Goal: Task Accomplishment & Management: Use online tool/utility

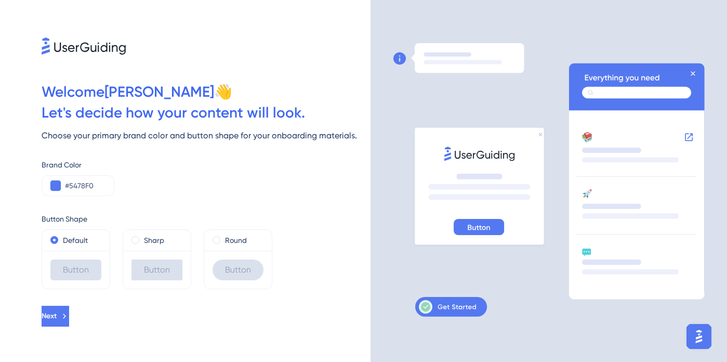
click at [227, 253] on div "Button" at bounding box center [238, 269] width 68 height 38
click at [214, 242] on span at bounding box center [217, 240] width 8 height 8
click at [223, 237] on input "radio" at bounding box center [223, 237] width 0 height 0
click at [58, 317] on span "Next" at bounding box center [50, 316] width 15 height 12
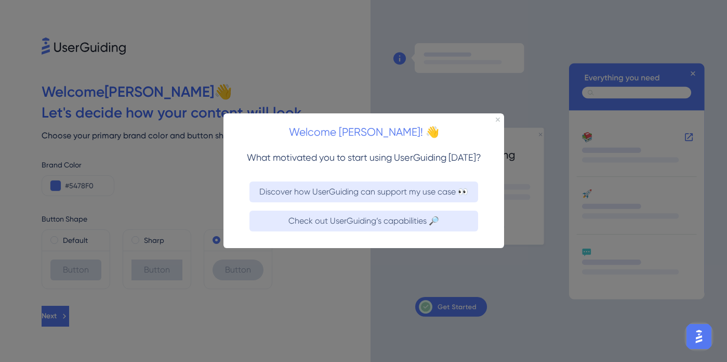
click at [501, 120] on div "Welcome Sakshi! 👋" at bounding box center [363, 129] width 281 height 32
click at [496, 122] on div "Welcome Sakshi! 👋" at bounding box center [363, 129] width 281 height 32
click at [498, 118] on icon "Close Preview" at bounding box center [497, 119] width 4 height 4
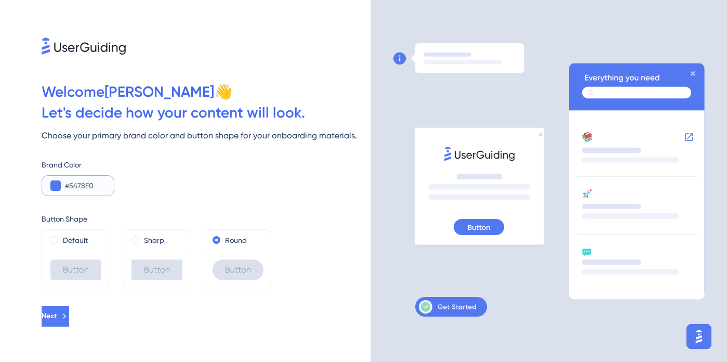
click at [72, 186] on input "#5478F0" at bounding box center [85, 185] width 41 height 12
click at [97, 186] on input "#5478F0" at bounding box center [85, 185] width 41 height 12
paste input "A1E33"
click at [57, 185] on button at bounding box center [55, 185] width 10 height 10
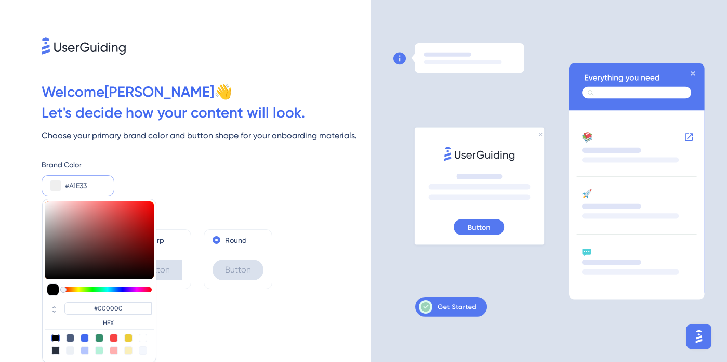
click at [99, 185] on input "#A1E33" at bounding box center [85, 185] width 41 height 12
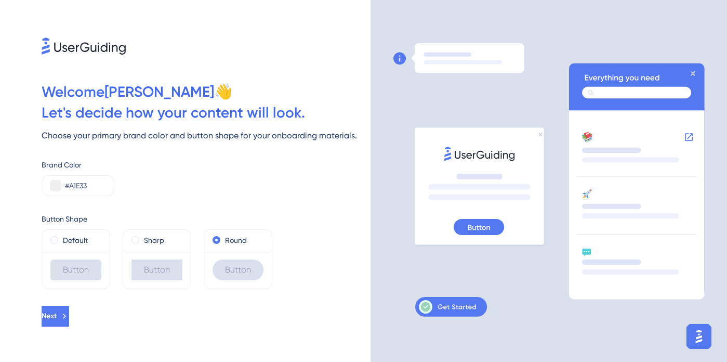
click at [149, 190] on div "Brand Color #A1E33" at bounding box center [206, 177] width 329 height 37
click at [91, 189] on input "#A1E33" at bounding box center [85, 185] width 41 height 12
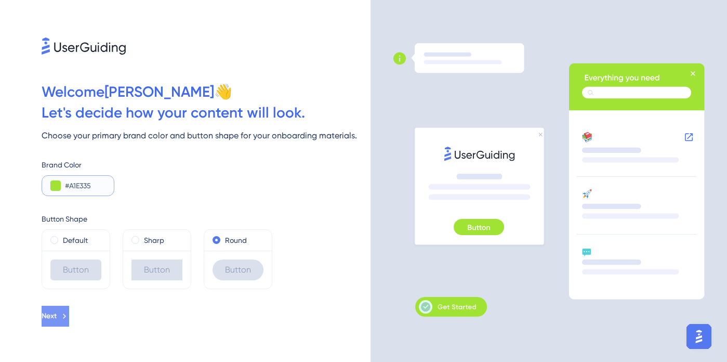
type input "#A1E335"
click at [66, 314] on icon at bounding box center [64, 315] width 3 height 5
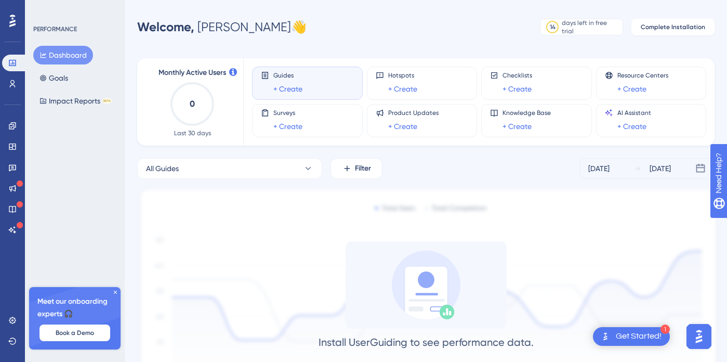
click at [113, 294] on icon at bounding box center [115, 292] width 6 height 6
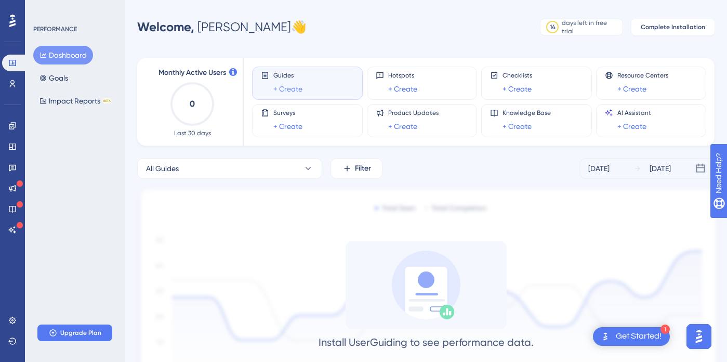
click at [290, 89] on link "+ Create" at bounding box center [287, 89] width 29 height 12
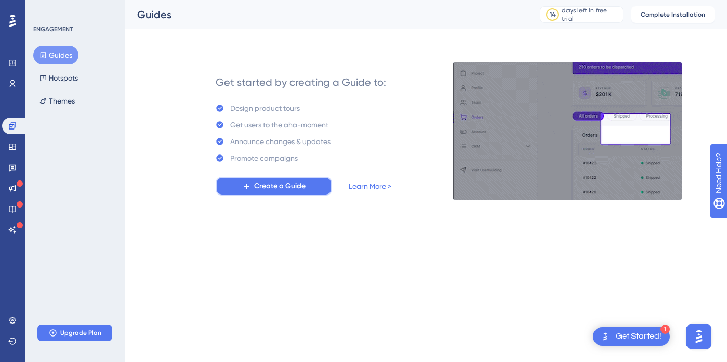
click at [276, 183] on span "Create a Guide" at bounding box center [279, 186] width 51 height 12
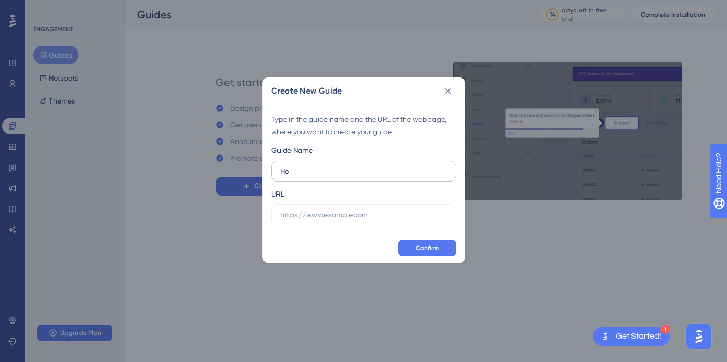
type input "H"
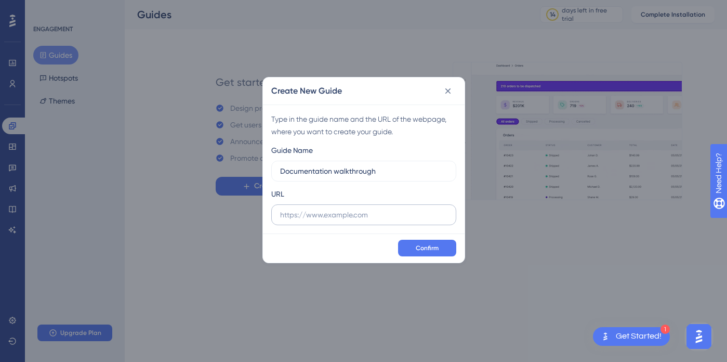
type input "Documentation walkthrough"
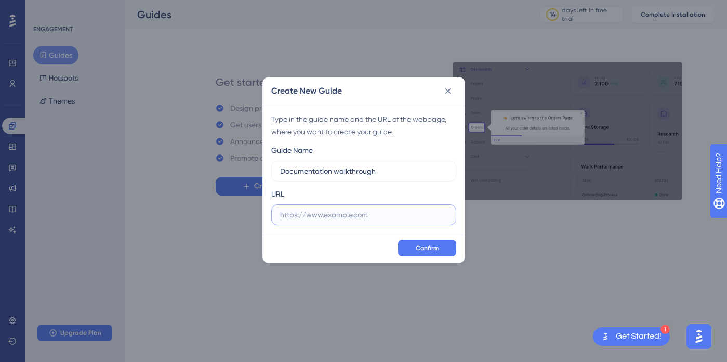
click at [352, 209] on input "text" at bounding box center [363, 214] width 167 height 11
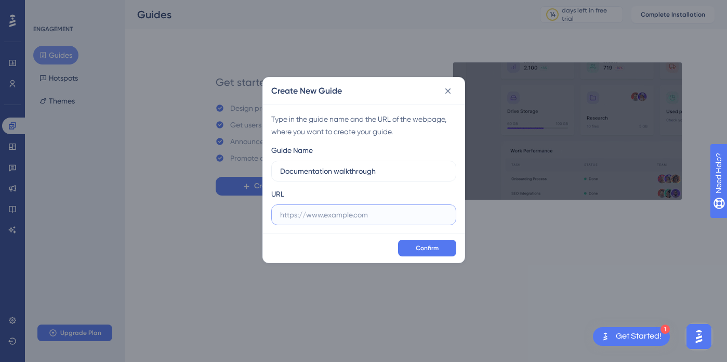
click at [348, 217] on input "text" at bounding box center [363, 214] width 167 height 11
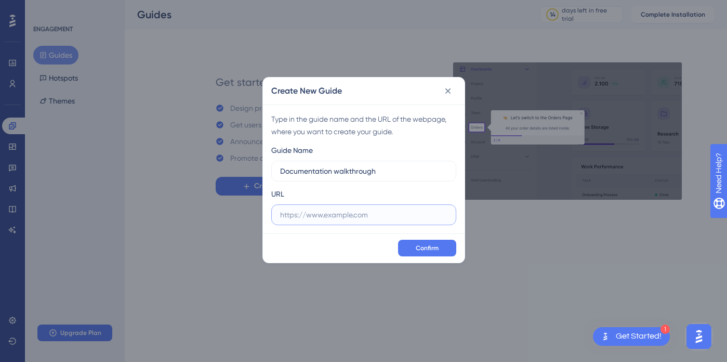
paste input "https://www.entelligence.ai/documentation"
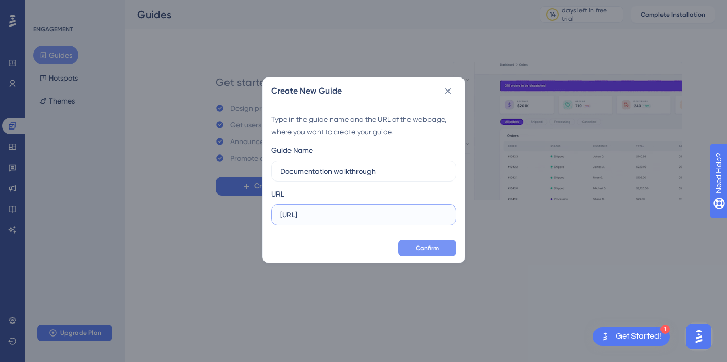
type input "https://www.entelligence.ai/documentation"
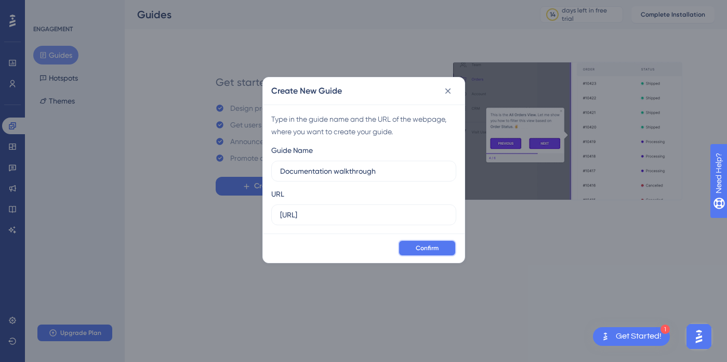
click at [429, 244] on span "Confirm" at bounding box center [427, 248] width 23 height 8
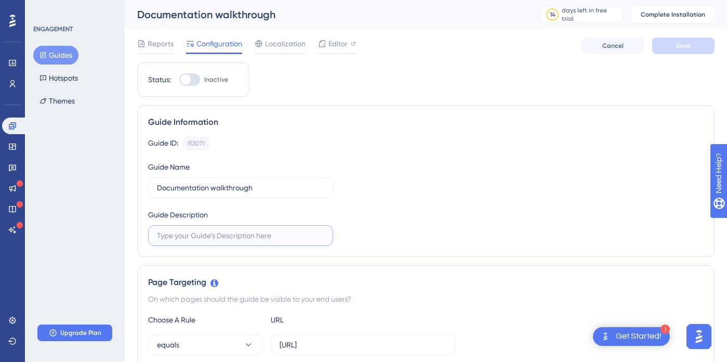
click at [210, 232] on input "text" at bounding box center [240, 235] width 167 height 11
click at [209, 235] on input "How to Use Deocumentation feature" at bounding box center [240, 235] width 167 height 11
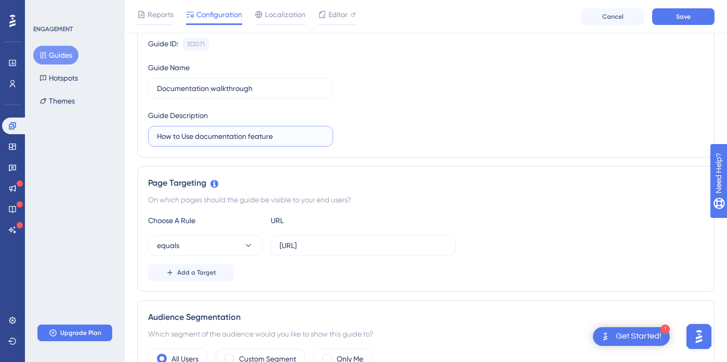
scroll to position [155, 0]
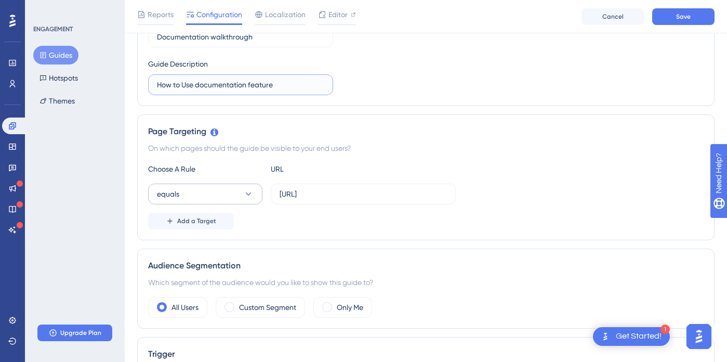
type input "How to Use documentation feature"
click at [244, 190] on icon at bounding box center [248, 194] width 10 height 10
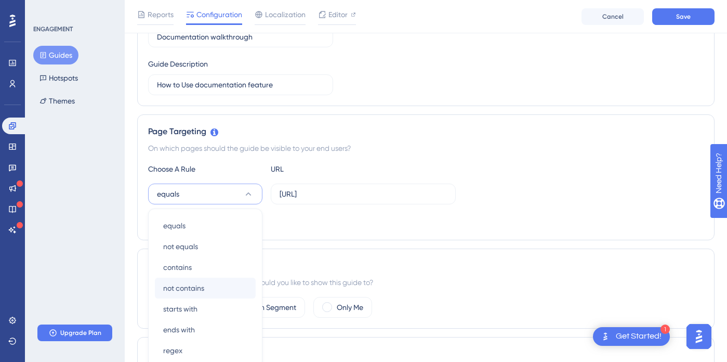
scroll to position [260, 0]
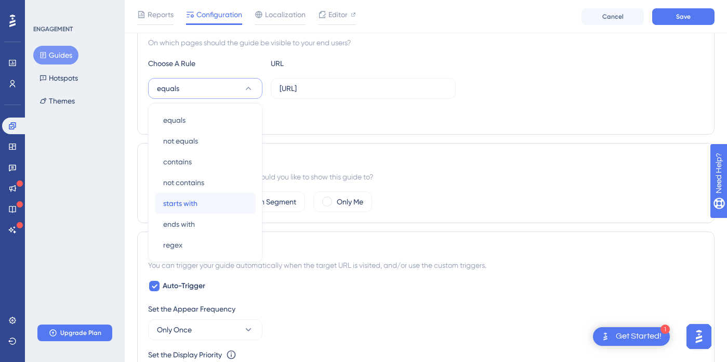
click at [218, 200] on div "starts with starts with" at bounding box center [205, 203] width 84 height 21
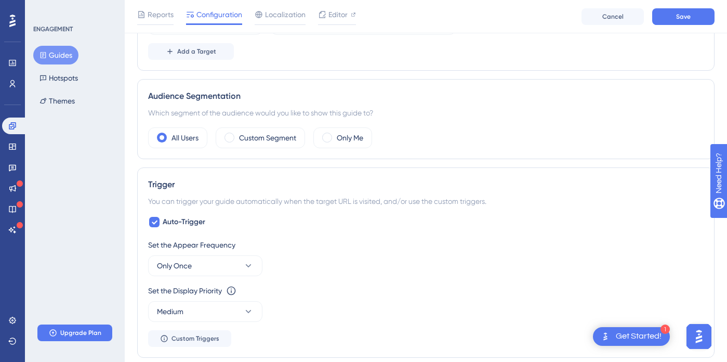
scroll to position [325, 0]
click at [328, 139] on span at bounding box center [327, 136] width 10 height 10
click at [335, 133] on input "radio" at bounding box center [335, 133] width 0 height 0
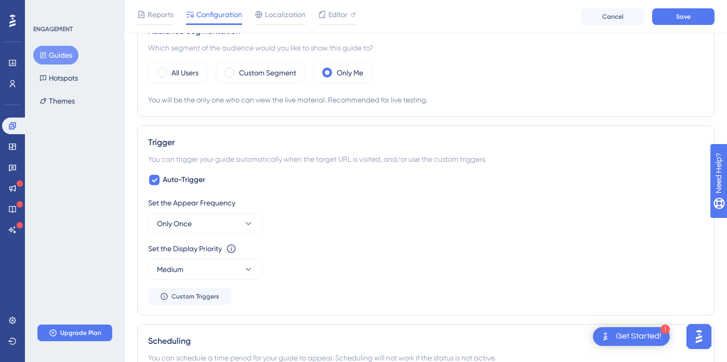
scroll to position [393, 0]
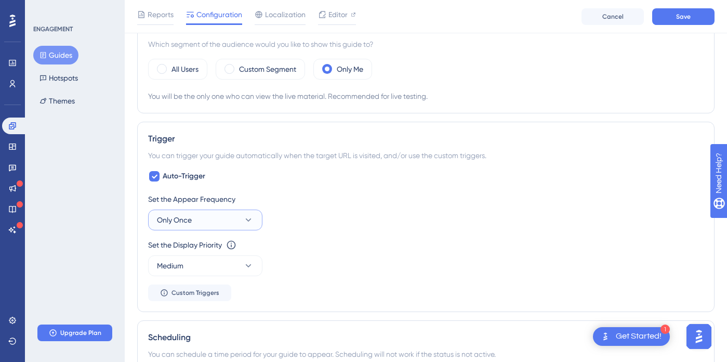
click at [249, 219] on icon at bounding box center [249, 219] width 6 height 3
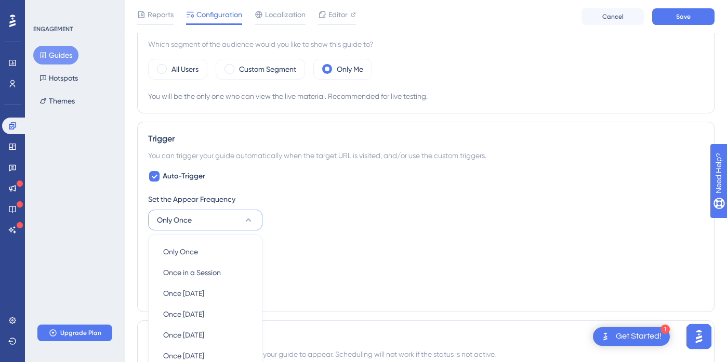
scroll to position [526, 0]
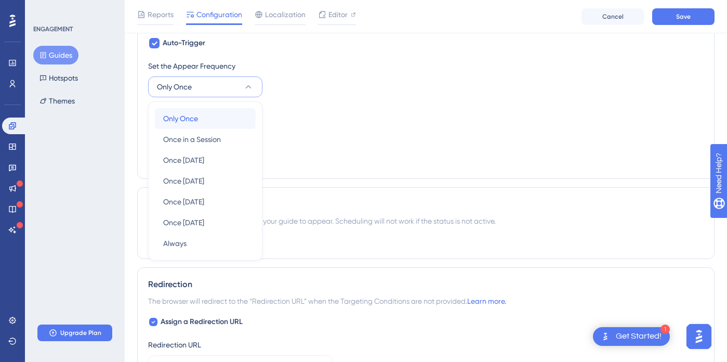
click at [229, 113] on div "Only Once Only Once" at bounding box center [205, 118] width 84 height 21
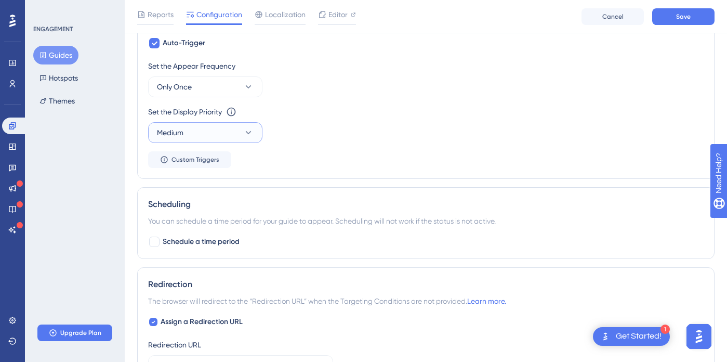
click at [212, 135] on button "Medium" at bounding box center [205, 132] width 114 height 21
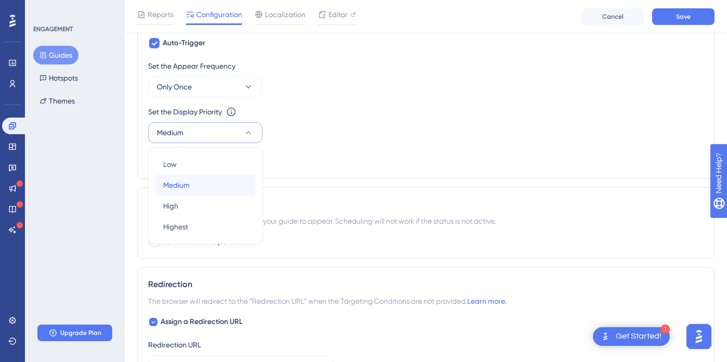
click at [223, 188] on div "Medium Medium" at bounding box center [205, 185] width 84 height 21
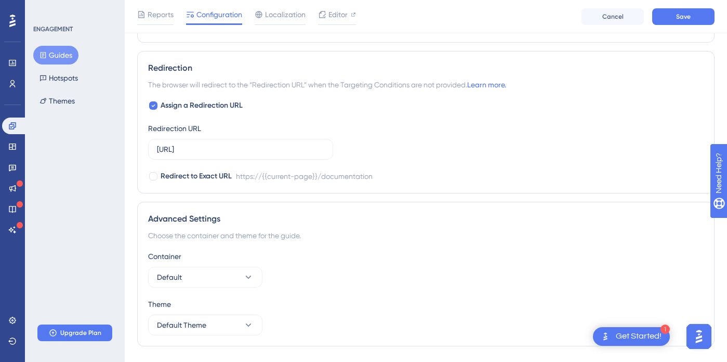
scroll to position [768, 0]
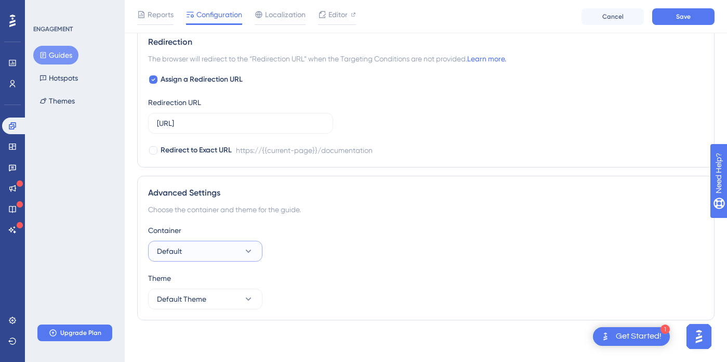
click at [208, 255] on button "Default" at bounding box center [205, 251] width 114 height 21
click at [207, 298] on button "Default Theme" at bounding box center [205, 298] width 114 height 21
click at [278, 20] on span "Localization" at bounding box center [285, 14] width 41 height 12
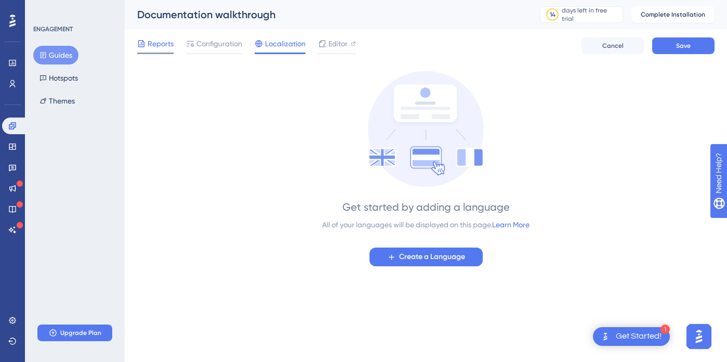
click at [167, 43] on span "Reports" at bounding box center [161, 43] width 26 height 12
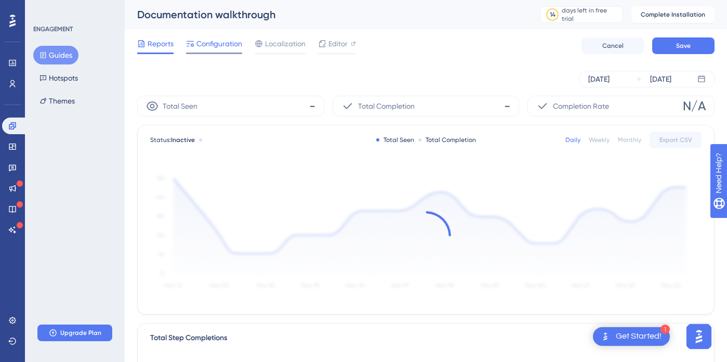
click at [204, 44] on span "Configuration" at bounding box center [219, 43] width 46 height 12
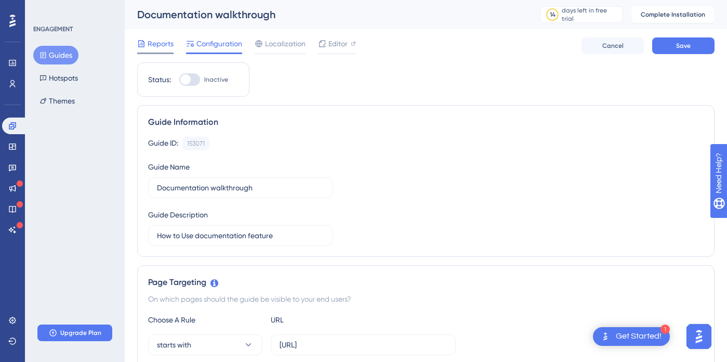
click at [166, 47] on span "Reports" at bounding box center [161, 43] width 26 height 12
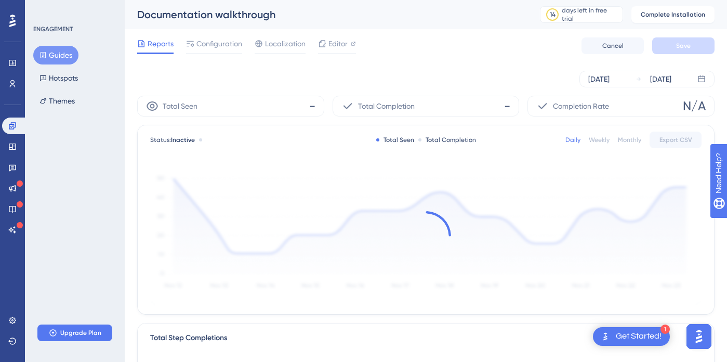
click at [67, 57] on button "Guides" at bounding box center [55, 55] width 45 height 19
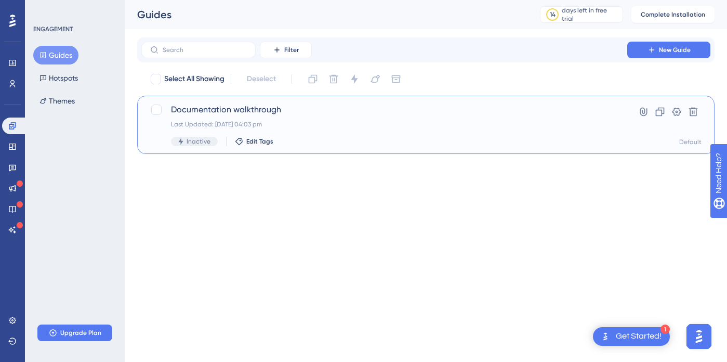
click at [216, 107] on span "Documentation walkthrough" at bounding box center [384, 109] width 427 height 12
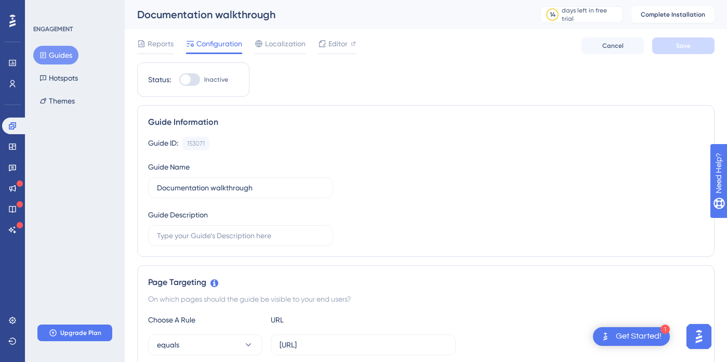
click at [184, 80] on div at bounding box center [185, 79] width 10 height 10
click at [179, 80] on input "Inactive" at bounding box center [179, 80] width 1 height 1
checkbox input "false"
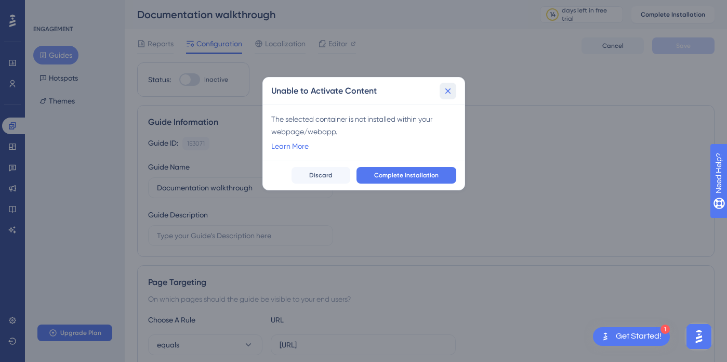
click at [450, 90] on icon at bounding box center [448, 91] width 10 height 10
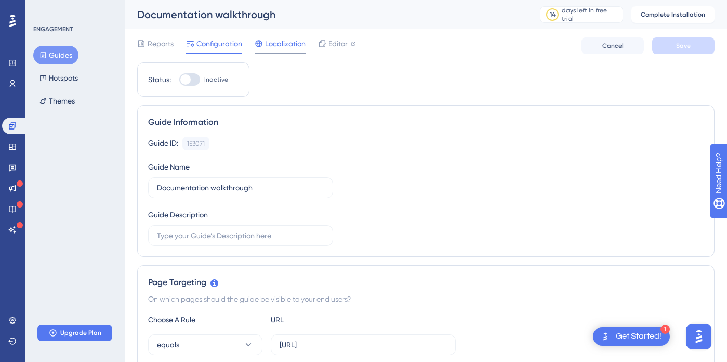
click at [291, 44] on span "Localization" at bounding box center [285, 43] width 41 height 12
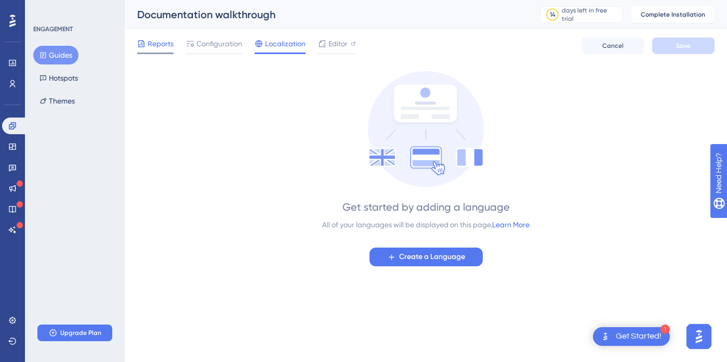
click at [160, 45] on span "Reports" at bounding box center [161, 43] width 26 height 12
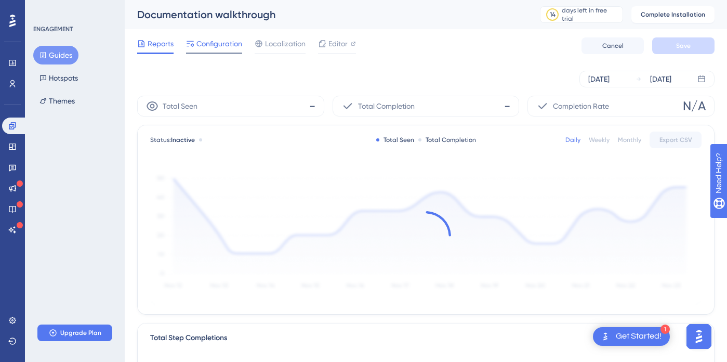
click at [203, 51] on div "Configuration" at bounding box center [214, 45] width 56 height 17
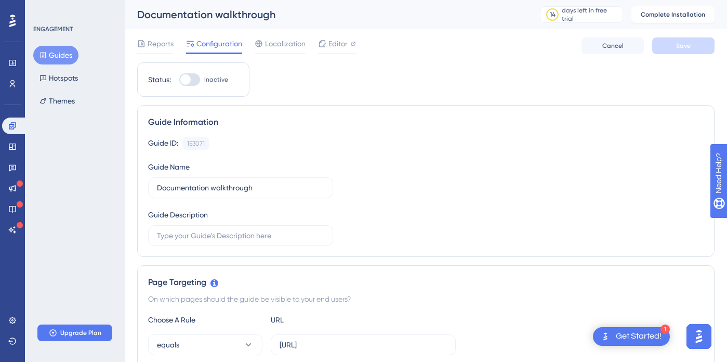
click at [619, 336] on div "Get Started!" at bounding box center [639, 336] width 46 height 11
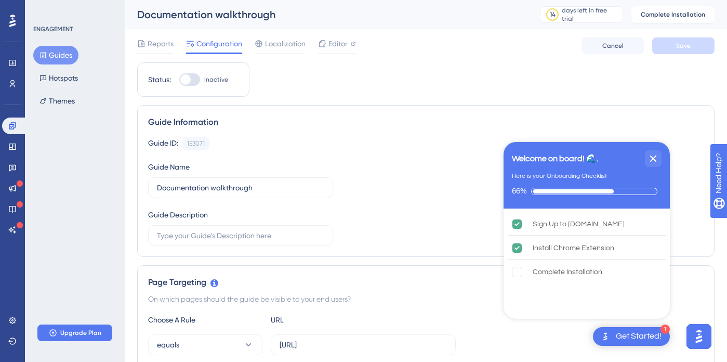
click at [354, 189] on div "Guide ID: 153071 Copy Guide Name Documentation walkthrough Guide Description" at bounding box center [426, 191] width 556 height 109
click at [10, 185] on icon at bounding box center [12, 188] width 8 height 8
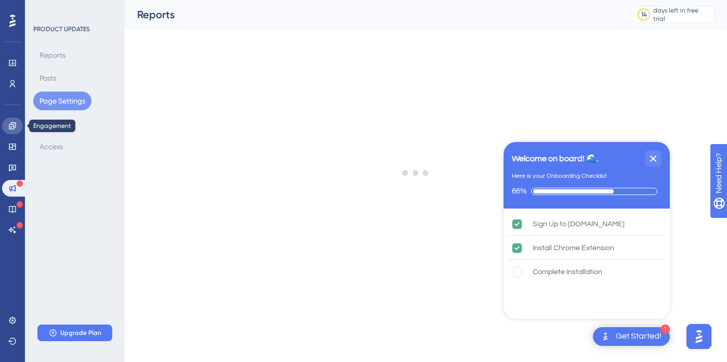
click at [11, 130] on link at bounding box center [12, 125] width 21 height 17
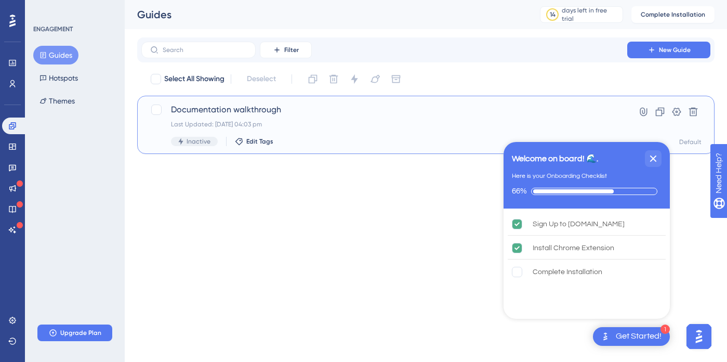
click at [483, 131] on div "Documentation walkthrough Last Updated: 30 Sept 2025 04:03 pm Inactive Edit Tags" at bounding box center [384, 124] width 427 height 43
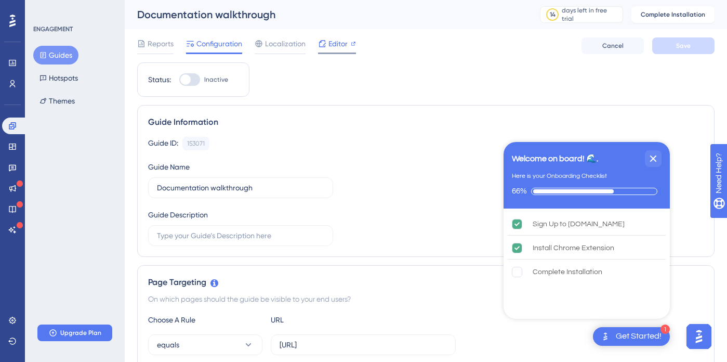
click at [329, 46] on span "Editor" at bounding box center [337, 43] width 19 height 12
click at [163, 48] on span "Reports" at bounding box center [161, 43] width 26 height 12
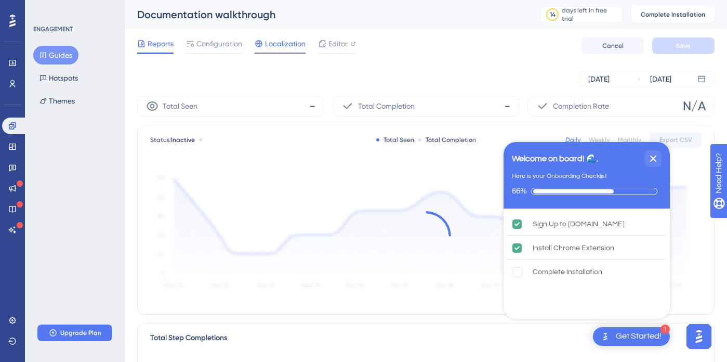
click at [283, 44] on span "Localization" at bounding box center [285, 43] width 41 height 12
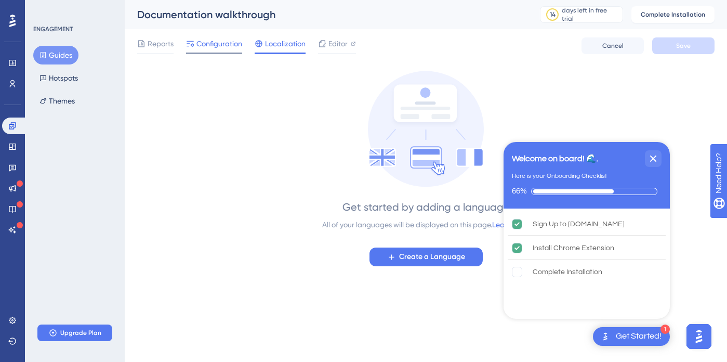
click at [215, 46] on span "Configuration" at bounding box center [219, 43] width 46 height 12
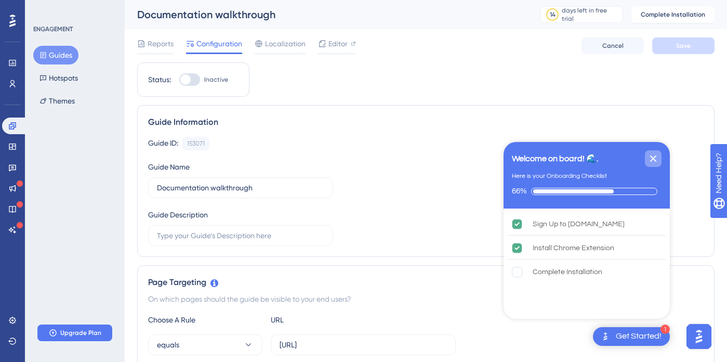
click at [653, 155] on icon "Close Checklist" at bounding box center [653, 158] width 12 height 12
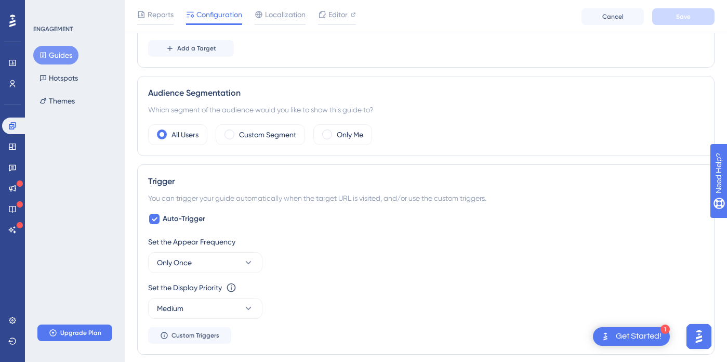
scroll to position [350, 0]
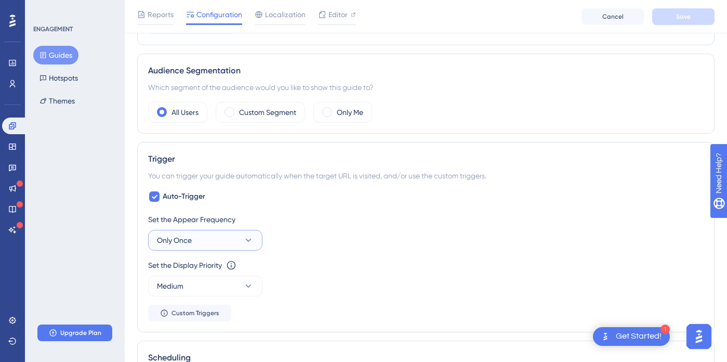
click at [208, 242] on button "Only Once" at bounding box center [205, 240] width 114 height 21
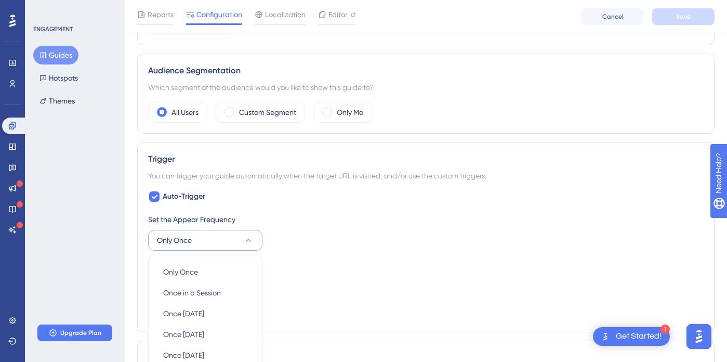
scroll to position [503, 0]
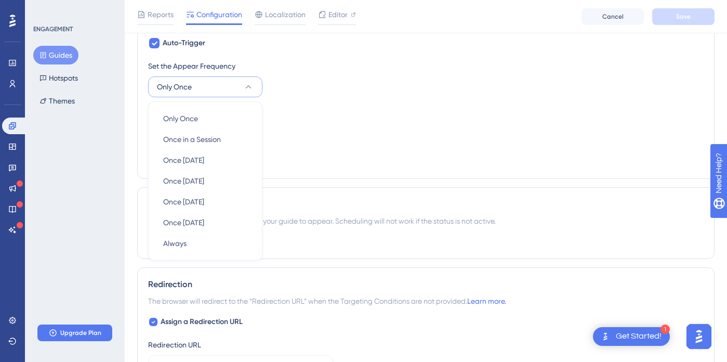
click at [308, 124] on div "Set the Display Priority This option will set the display priority between auto…" at bounding box center [426, 123] width 556 height 37
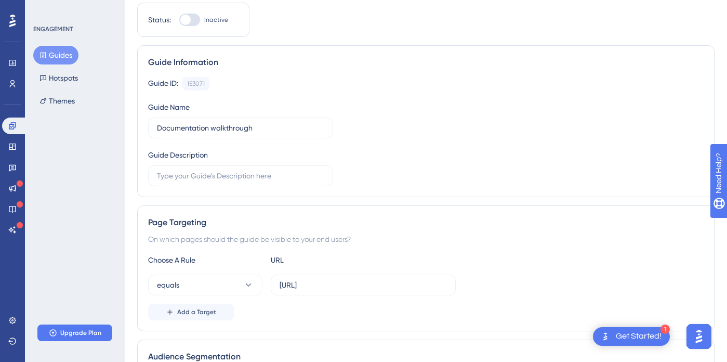
scroll to position [0, 0]
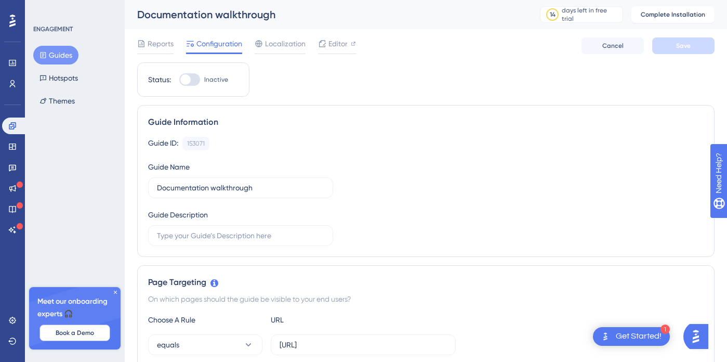
click at [84, 332] on span "Book a Demo" at bounding box center [75, 332] width 38 height 8
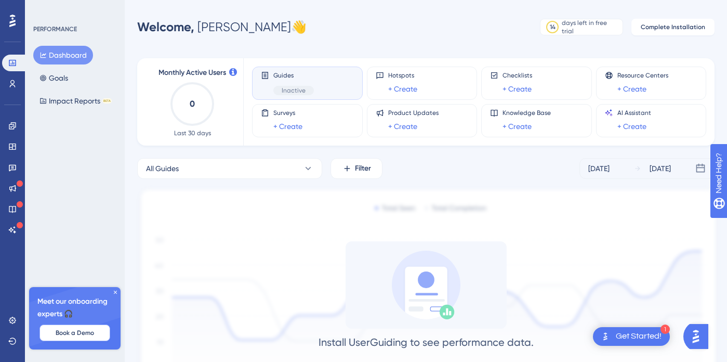
click at [74, 331] on span "Book a Demo" at bounding box center [75, 332] width 38 height 8
click at [80, 335] on span "Book a Demo" at bounding box center [75, 332] width 38 height 8
